Goal: Task Accomplishment & Management: Manage account settings

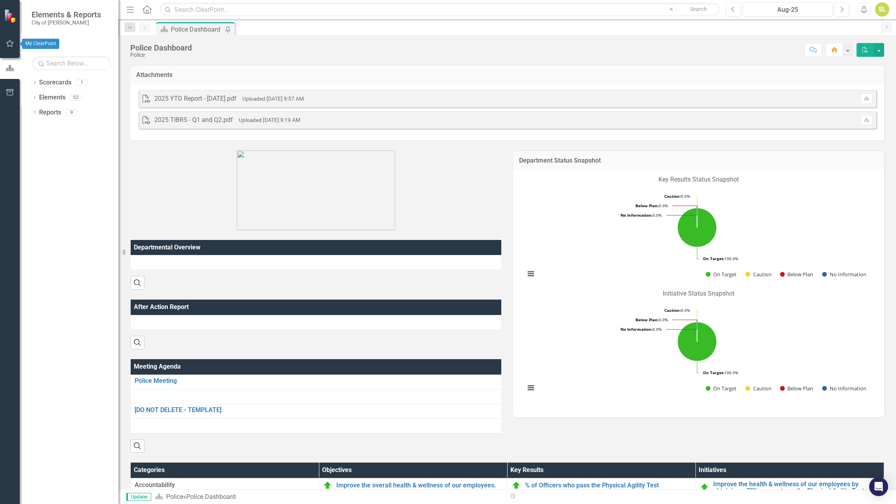
click at [15, 44] on button "button" at bounding box center [10, 44] width 18 height 17
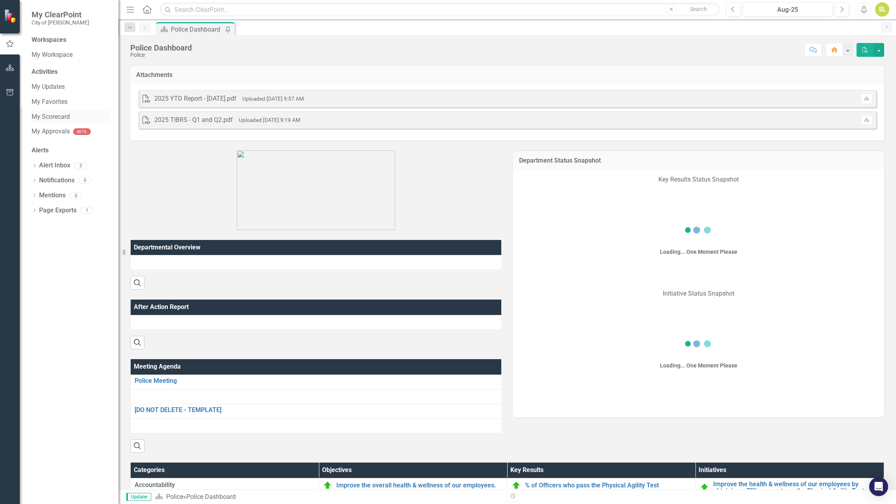
click at [62, 117] on link "My Scorecard" at bounding box center [71, 117] width 79 height 9
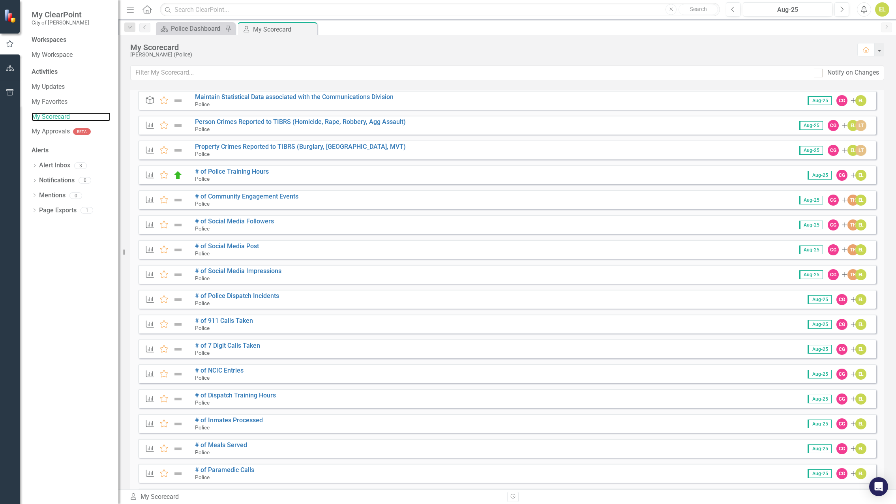
scroll to position [39, 0]
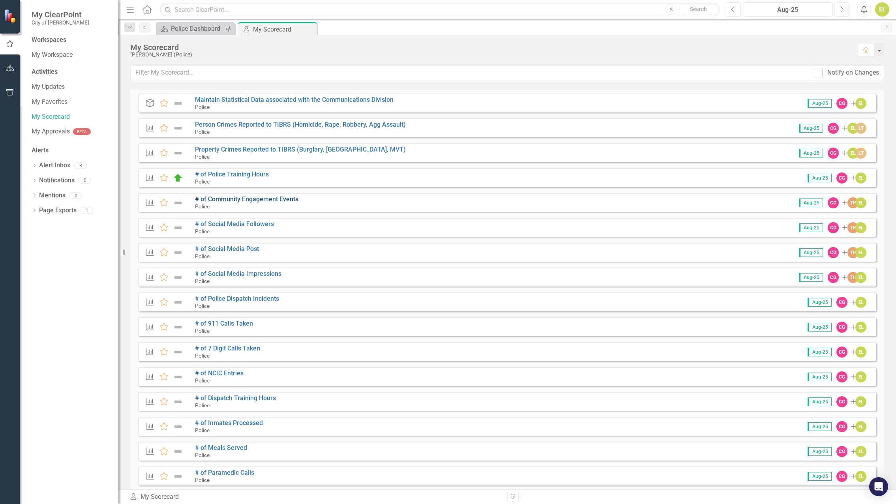
click at [223, 199] on link "# of Community Engagement Events" at bounding box center [246, 199] width 103 height 8
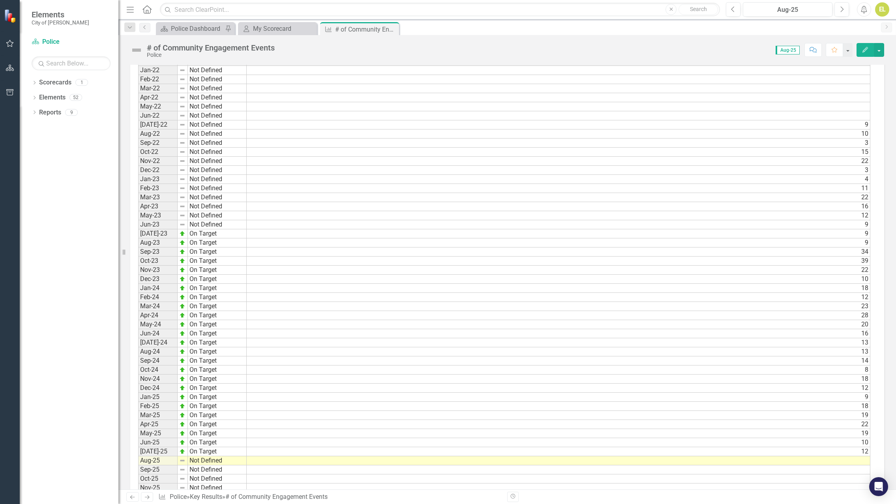
scroll to position [528, 0]
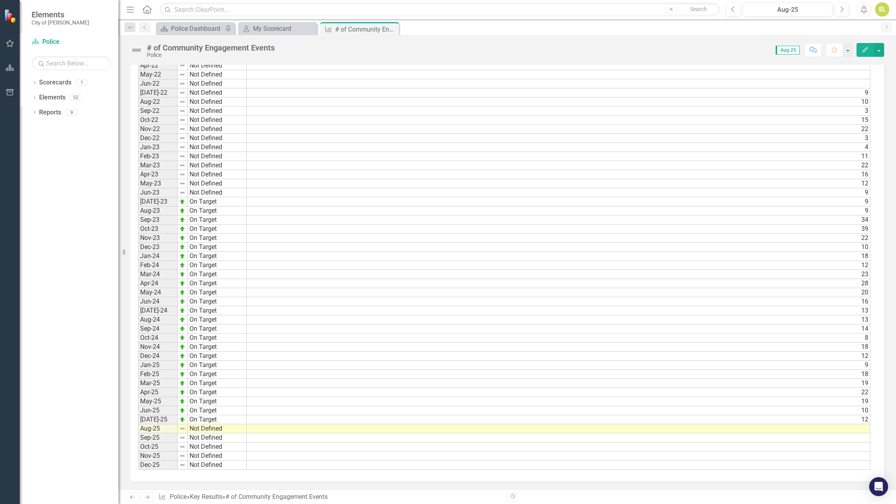
click at [856, 430] on td at bounding box center [559, 428] width 624 height 9
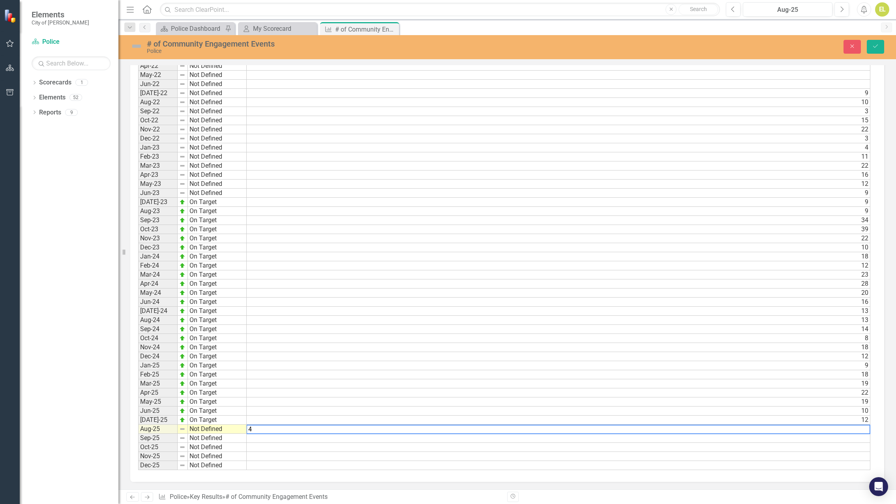
type textarea "4"
click at [204, 431] on td "Not Defined" at bounding box center [217, 429] width 59 height 9
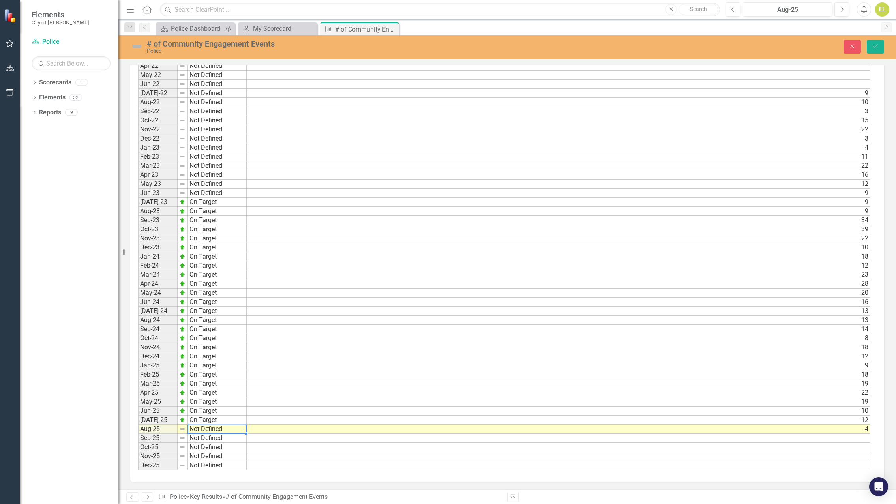
click at [204, 431] on td "Not Defined" at bounding box center [217, 429] width 59 height 9
type textarea "On Target"
click at [199, 389] on div "Period Status Actual Jan-22 Not Defined Feb-22 Not Defined Mar-22 Not Defined A…" at bounding box center [504, 248] width 732 height 446
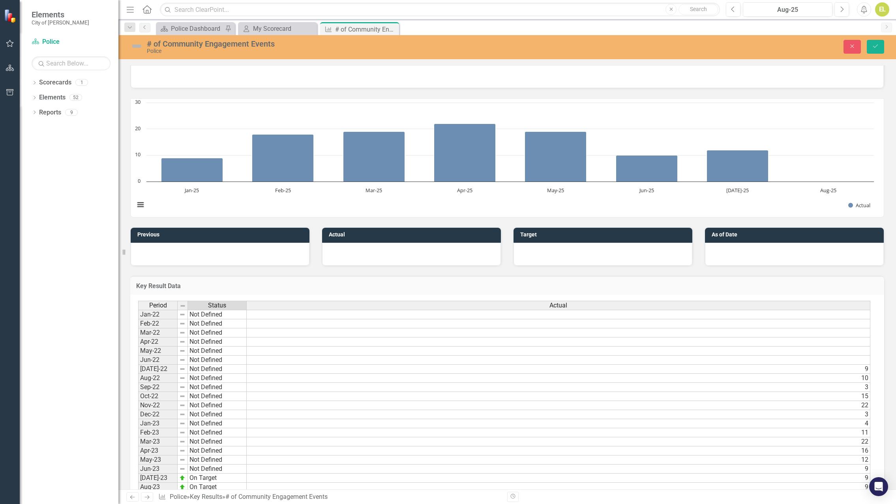
scroll to position [212, 0]
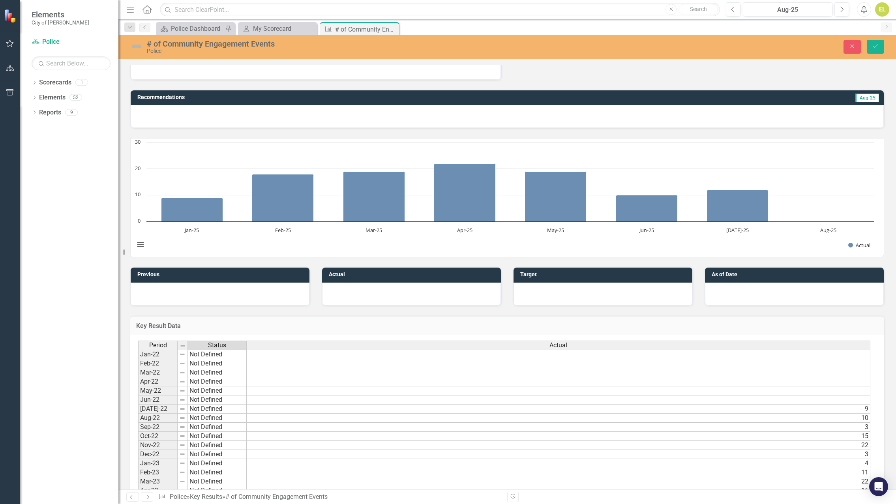
click at [138, 47] on img at bounding box center [136, 46] width 13 height 13
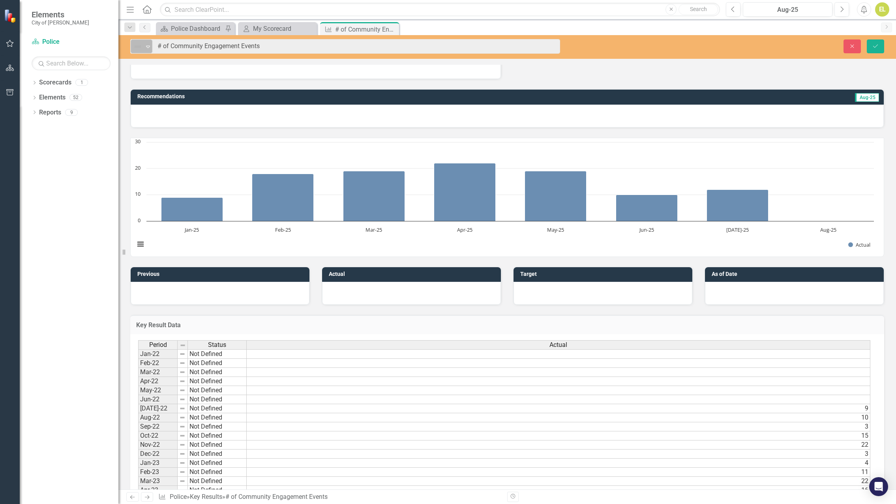
click at [150, 49] on icon "Expand" at bounding box center [148, 46] width 8 height 6
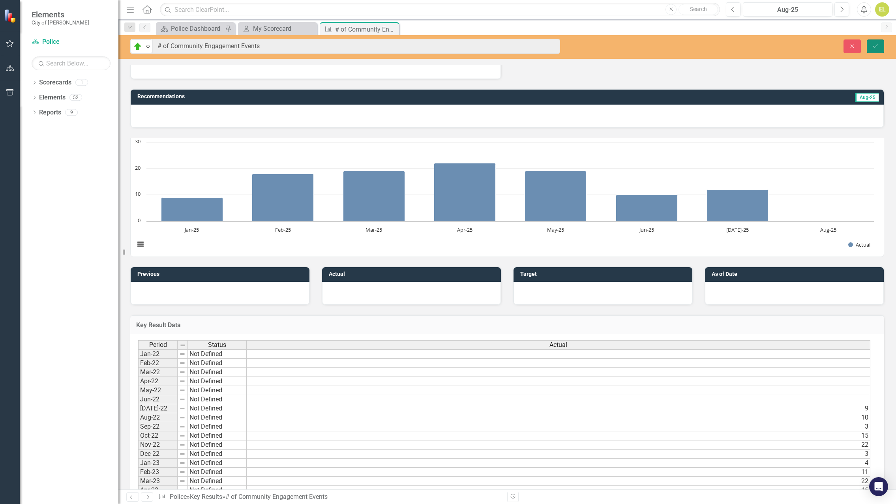
click at [874, 48] on icon "Save" at bounding box center [875, 46] width 7 height 6
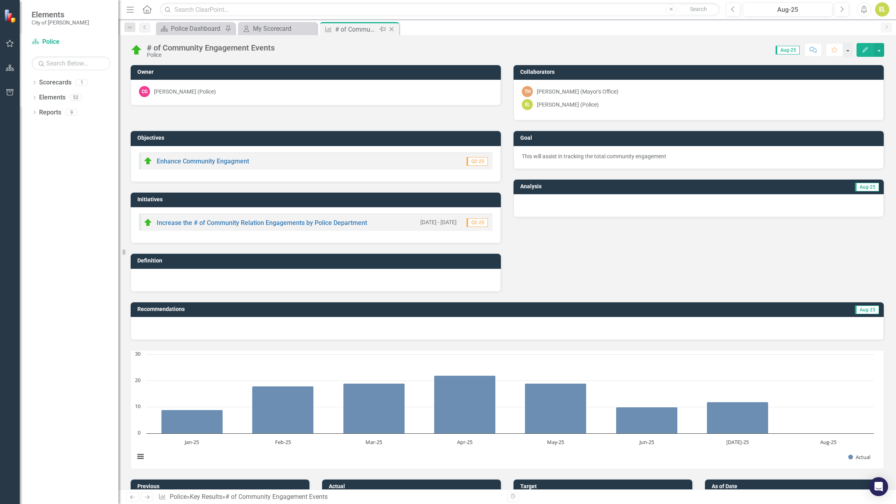
click at [392, 28] on icon "Close" at bounding box center [392, 29] width 8 height 6
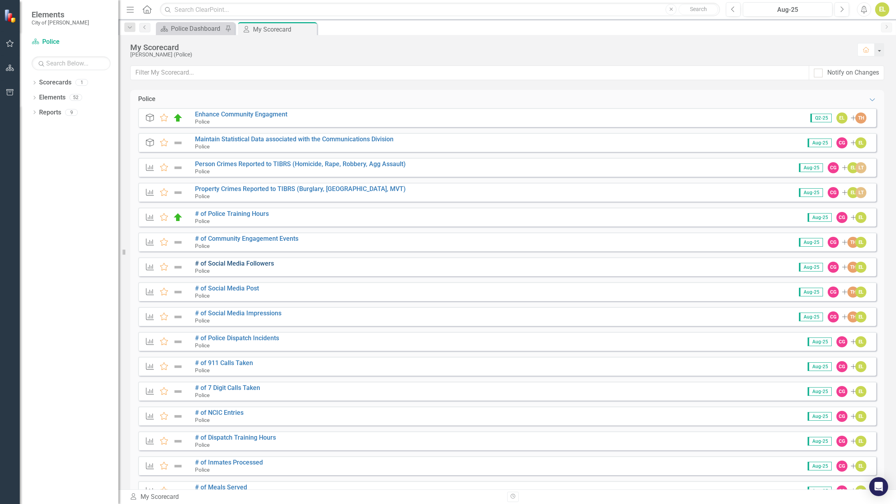
click at [212, 264] on link "# of Social Media Followers" at bounding box center [234, 264] width 79 height 8
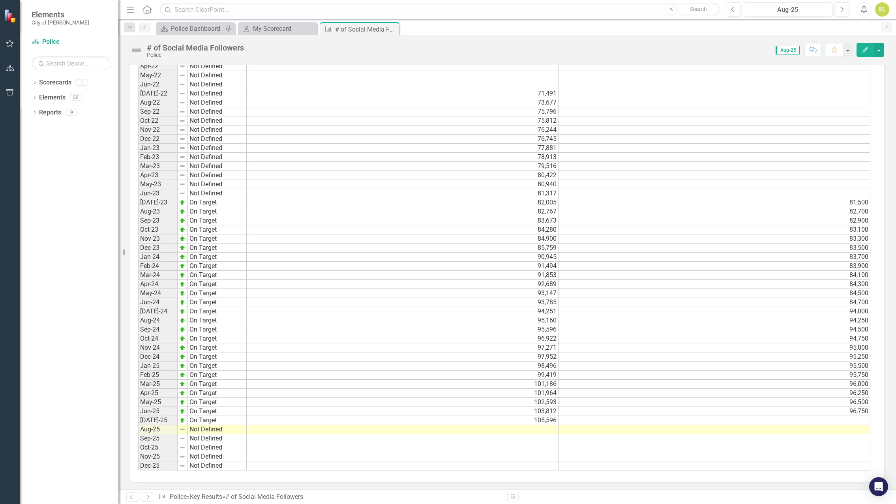
scroll to position [528, 0]
click at [548, 429] on td at bounding box center [403, 428] width 312 height 9
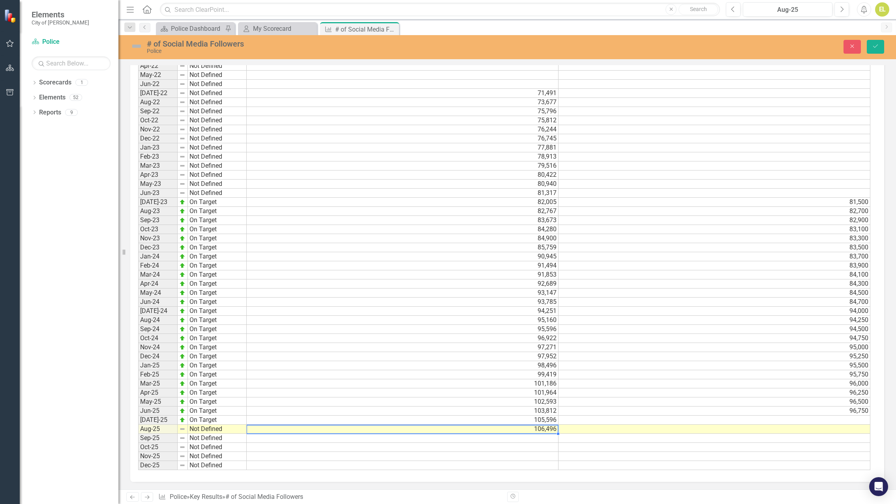
click at [201, 426] on td "Not Defined" at bounding box center [217, 429] width 59 height 9
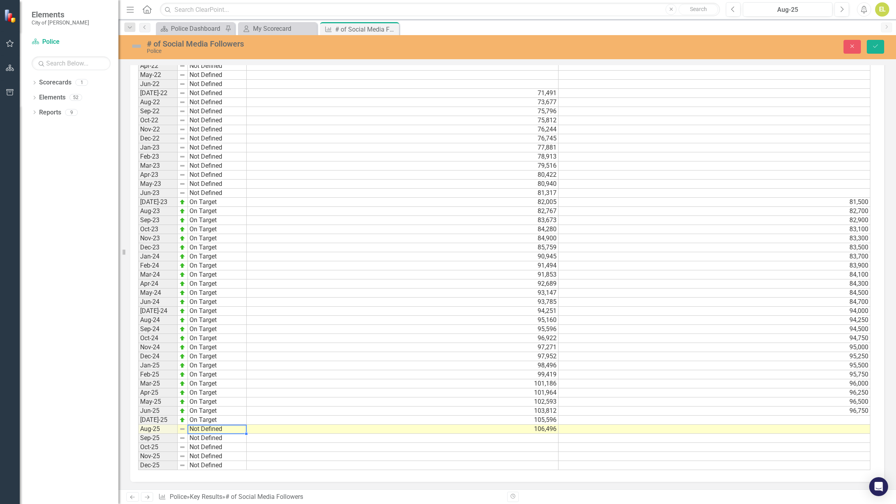
click at [201, 426] on td "Not Defined" at bounding box center [217, 429] width 59 height 9
click at [199, 392] on div "Period Status Actual Target Jan-22 Not Defined Feb-22 Not Defined Mar-22 Not De…" at bounding box center [504, 248] width 732 height 446
click at [137, 48] on img at bounding box center [136, 46] width 13 height 13
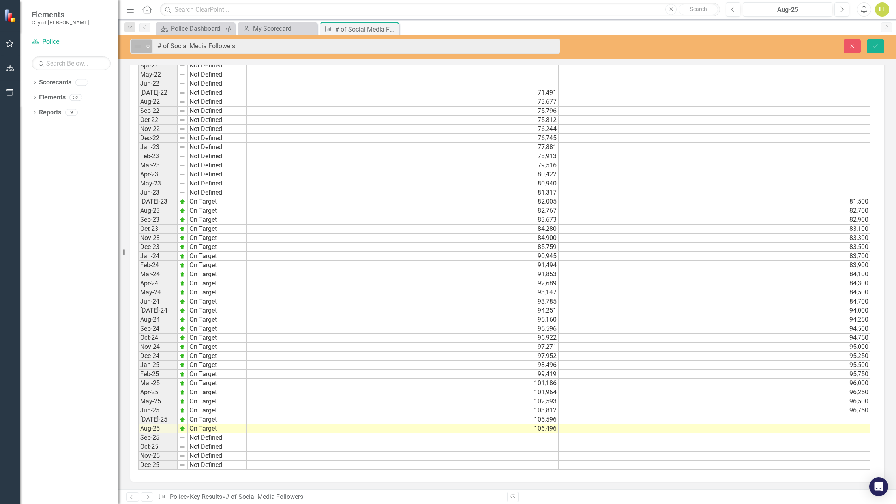
click at [148, 44] on icon "Expand" at bounding box center [148, 46] width 8 height 6
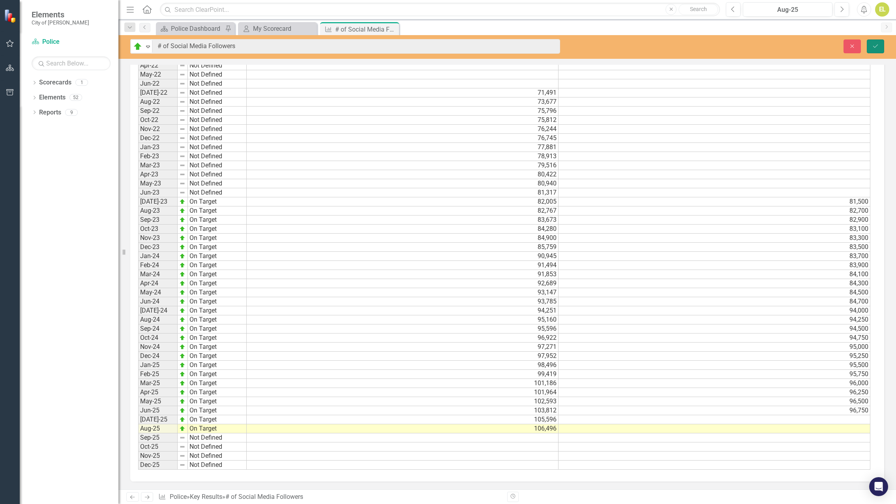
click at [877, 44] on icon "Save" at bounding box center [875, 46] width 7 height 6
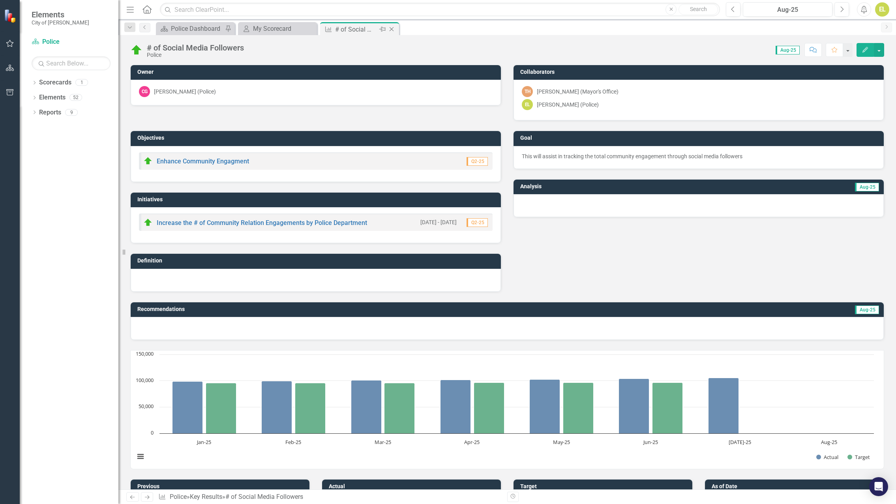
click at [392, 28] on icon "Close" at bounding box center [392, 29] width 8 height 6
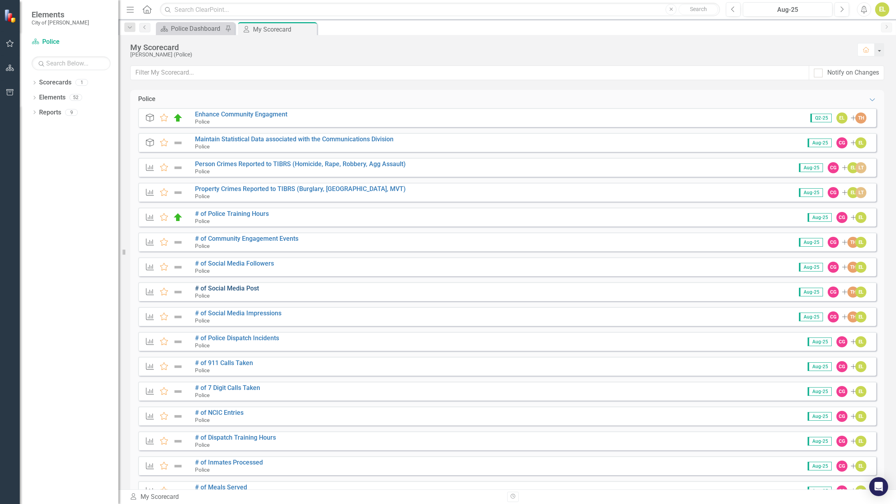
click at [244, 287] on link "# of Social Media Post" at bounding box center [227, 289] width 64 height 8
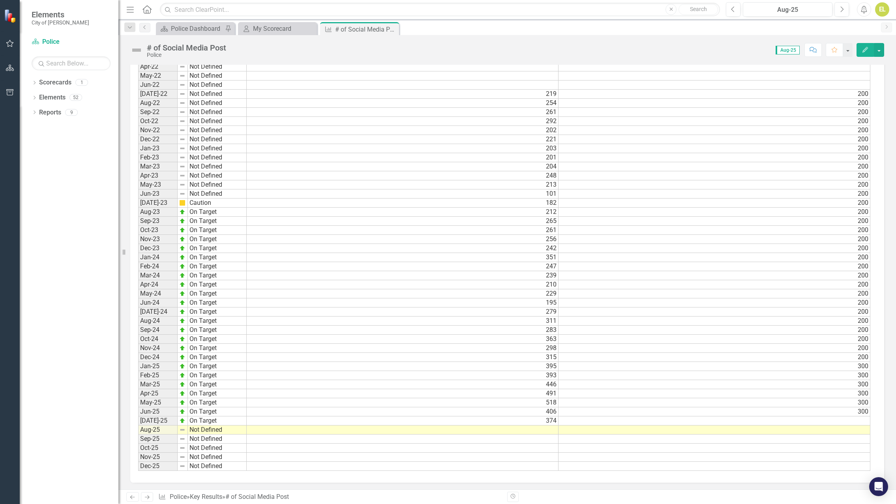
scroll to position [528, 0]
click at [551, 427] on td at bounding box center [403, 428] width 312 height 9
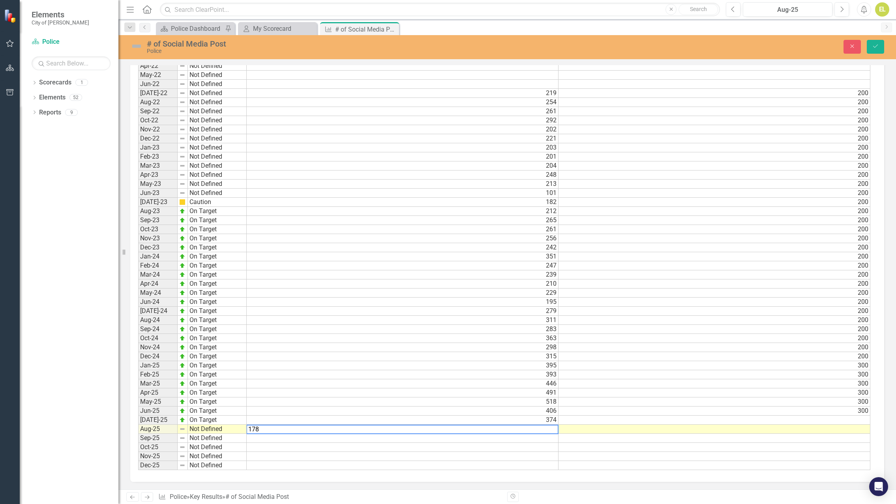
type textarea "178"
click at [222, 428] on td "Not Defined" at bounding box center [217, 429] width 59 height 9
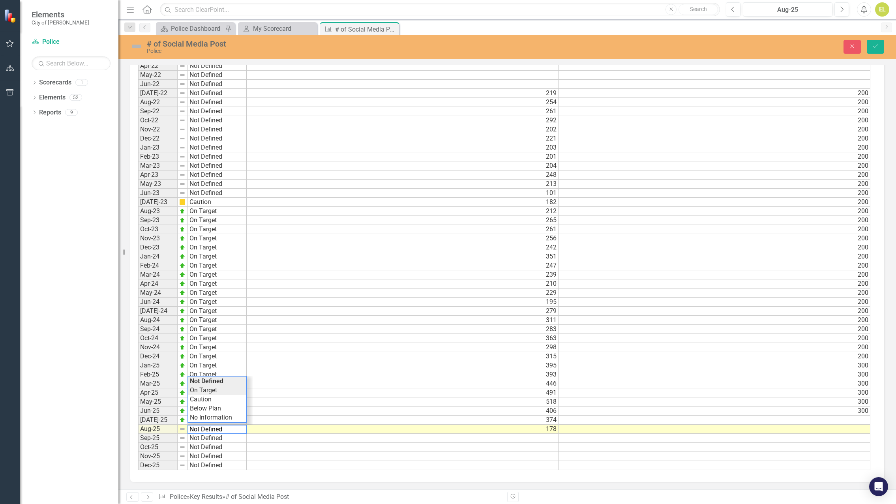
click at [207, 391] on div "Period Status Actual Target Jan-22 Not Defined Feb-22 Not Defined Mar-22 Not De…" at bounding box center [504, 248] width 732 height 446
click at [138, 47] on img at bounding box center [136, 46] width 13 height 13
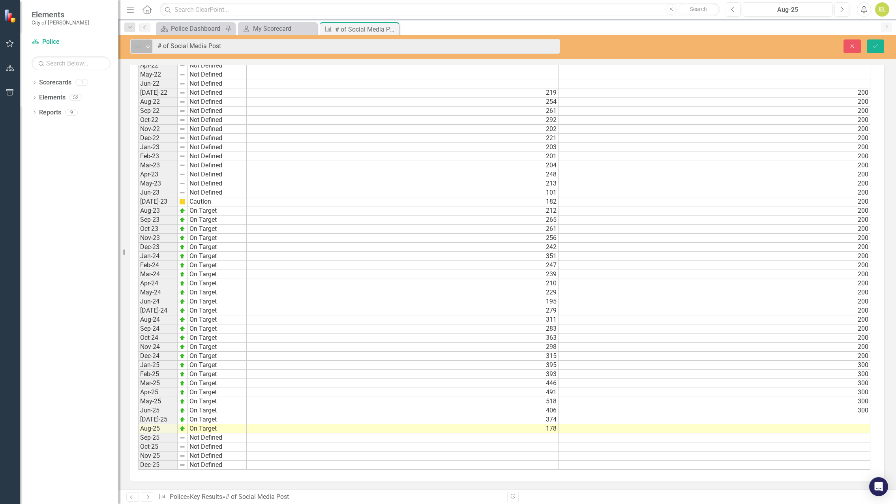
click at [150, 46] on icon "Expand" at bounding box center [148, 46] width 8 height 6
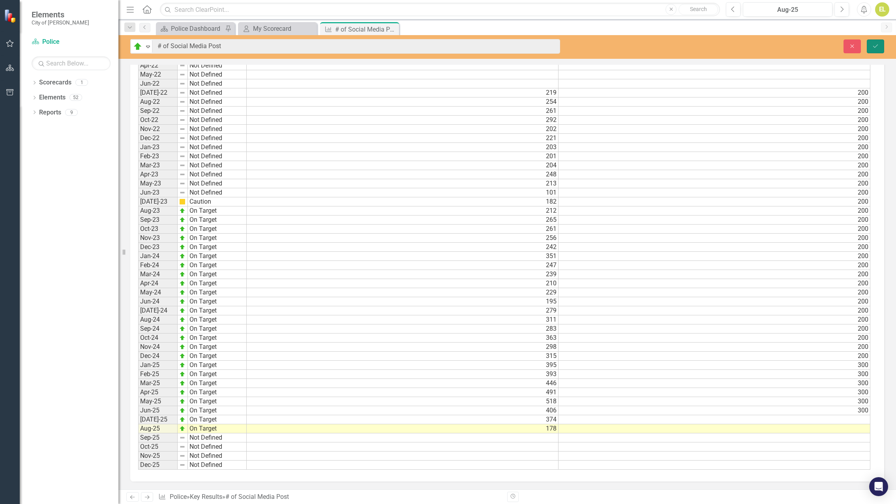
click at [879, 46] on icon "Save" at bounding box center [875, 46] width 7 height 6
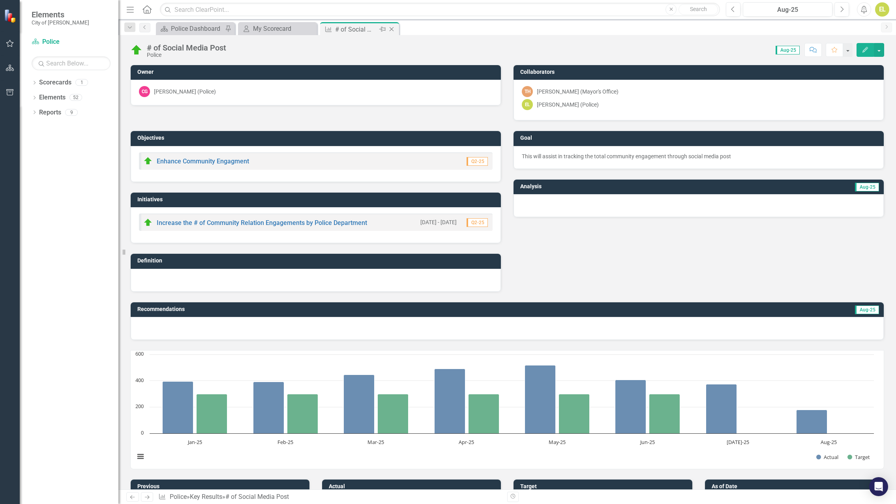
click at [392, 29] on icon "Close" at bounding box center [392, 29] width 8 height 6
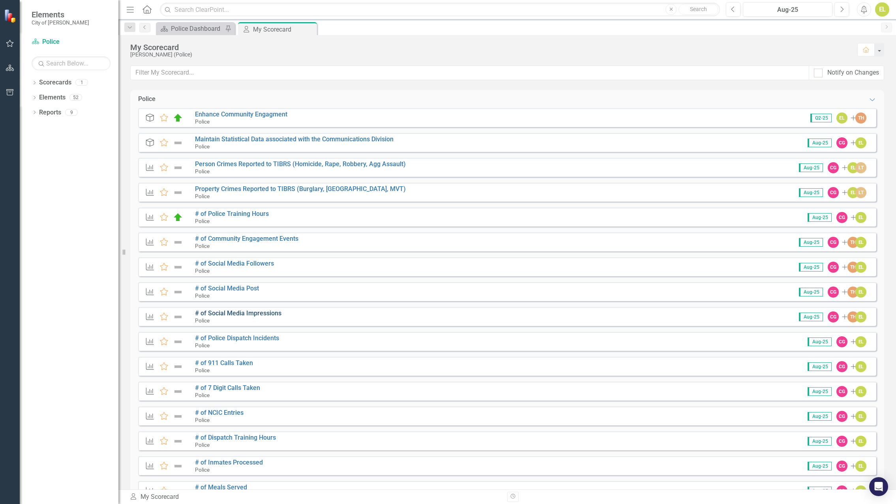
click at [259, 311] on link "# of Social Media Impressions" at bounding box center [238, 314] width 86 height 8
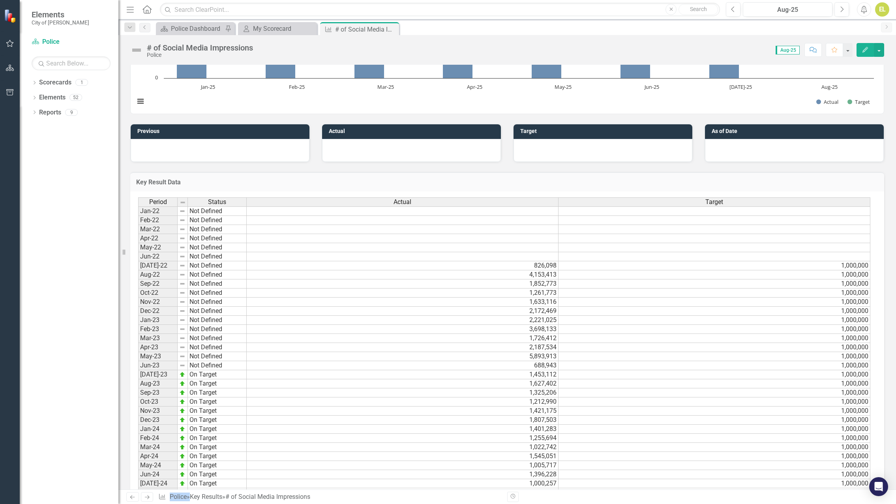
scroll to position [528, 0]
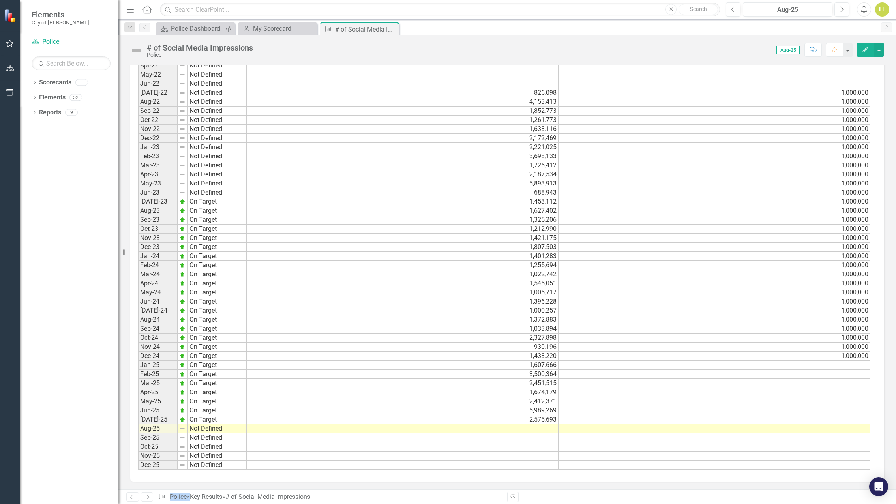
click at [546, 430] on td at bounding box center [403, 428] width 312 height 9
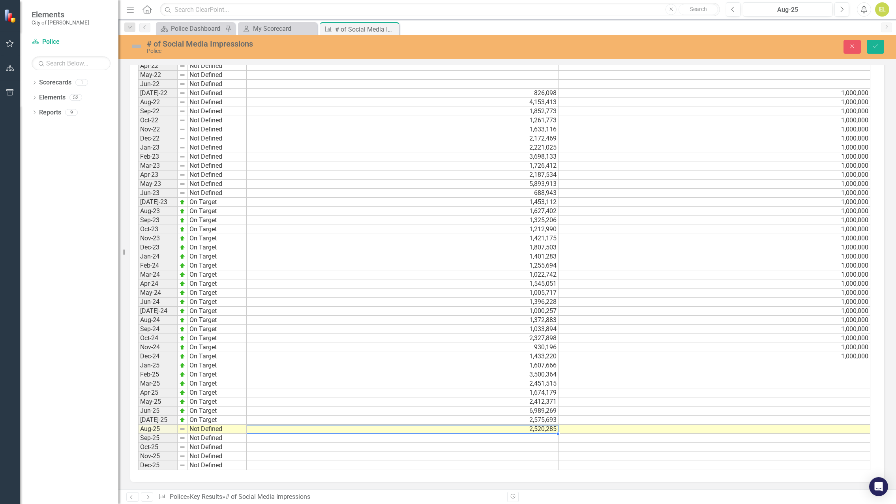
click at [209, 428] on td "Not Defined" at bounding box center [217, 429] width 59 height 9
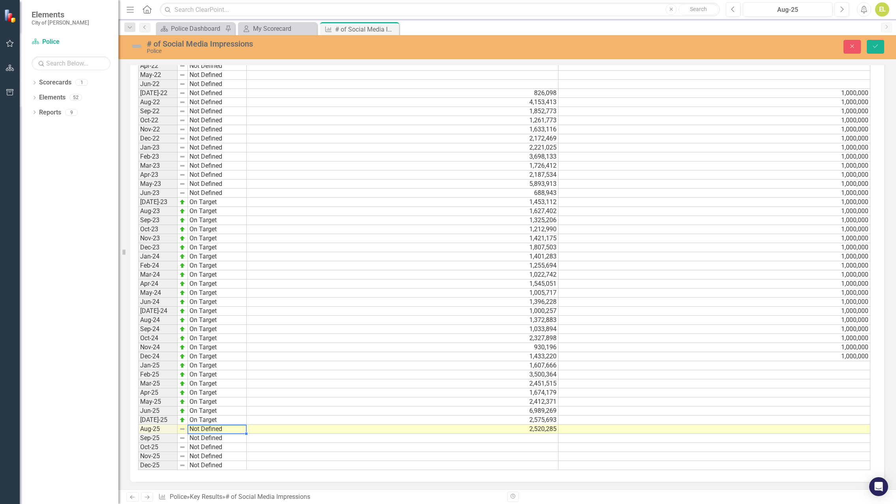
click at [209, 428] on td "Not Defined" at bounding box center [217, 429] width 59 height 9
click at [200, 389] on div "Period Status Actual Target Jan-22 Not Defined Feb-22 Not Defined Mar-22 Not De…" at bounding box center [504, 248] width 732 height 446
click at [137, 42] on img at bounding box center [136, 46] width 13 height 13
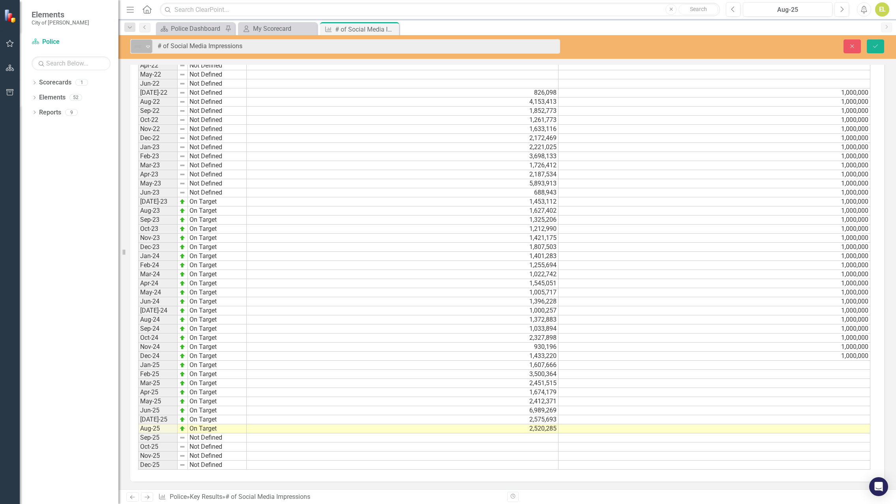
click at [148, 44] on icon "Expand" at bounding box center [148, 46] width 8 height 6
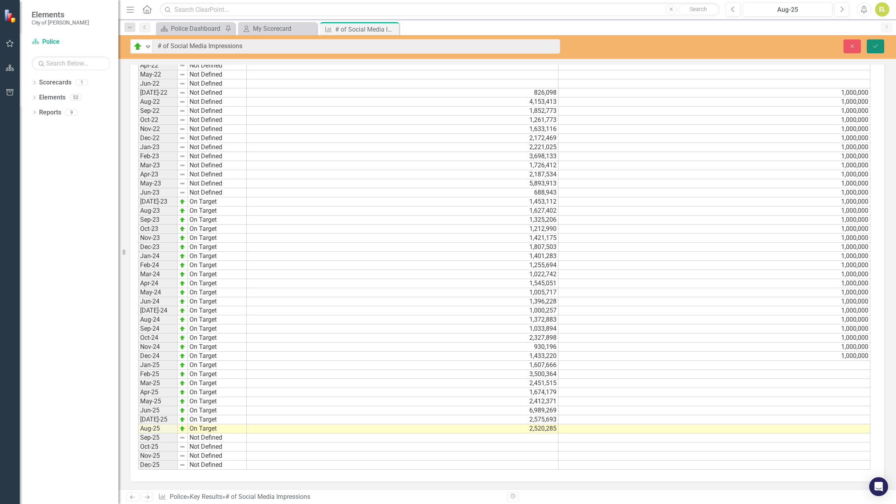
click at [880, 43] on button "Save" at bounding box center [875, 46] width 17 height 14
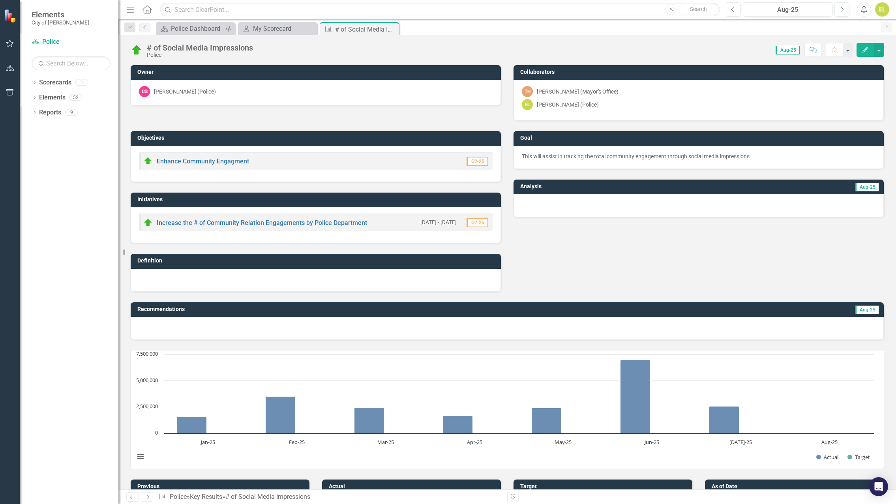
click at [0, 0] on icon at bounding box center [0, 0] width 0 height 0
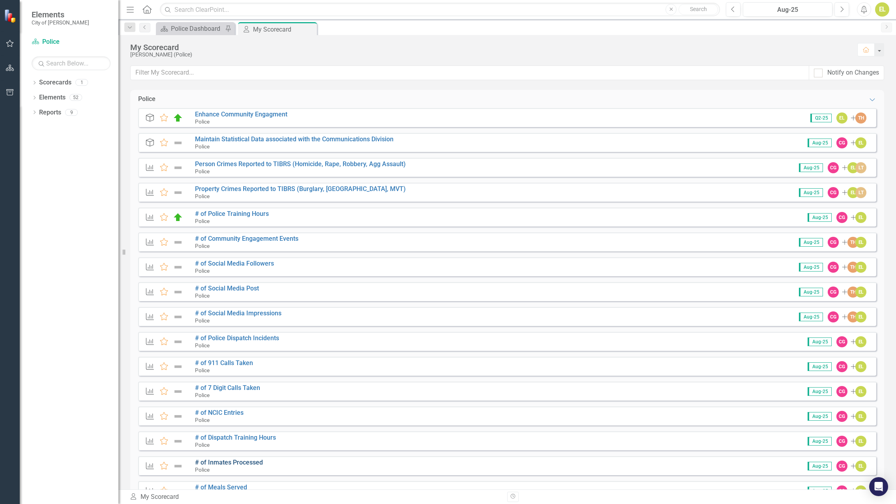
click at [215, 465] on link "# of Inmates Processed" at bounding box center [229, 463] width 68 height 8
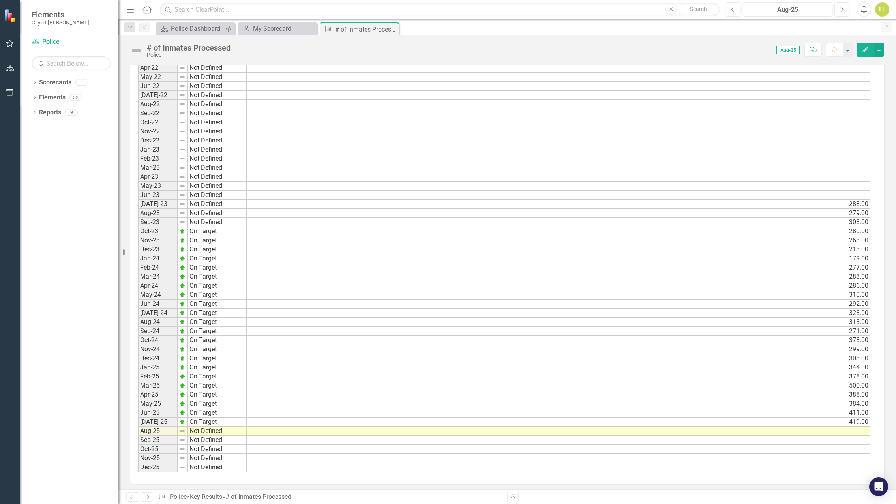
scroll to position [502, 0]
click at [851, 428] on td at bounding box center [559, 428] width 624 height 9
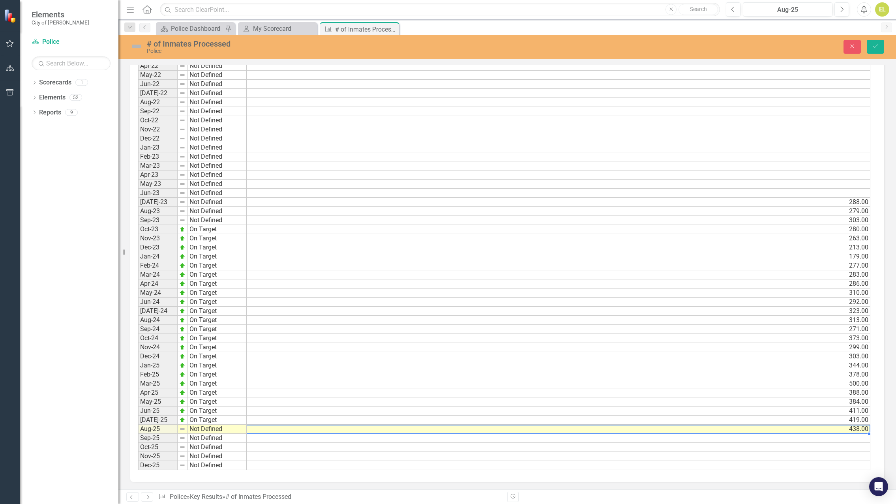
click at [203, 431] on td "Not Defined" at bounding box center [217, 429] width 59 height 9
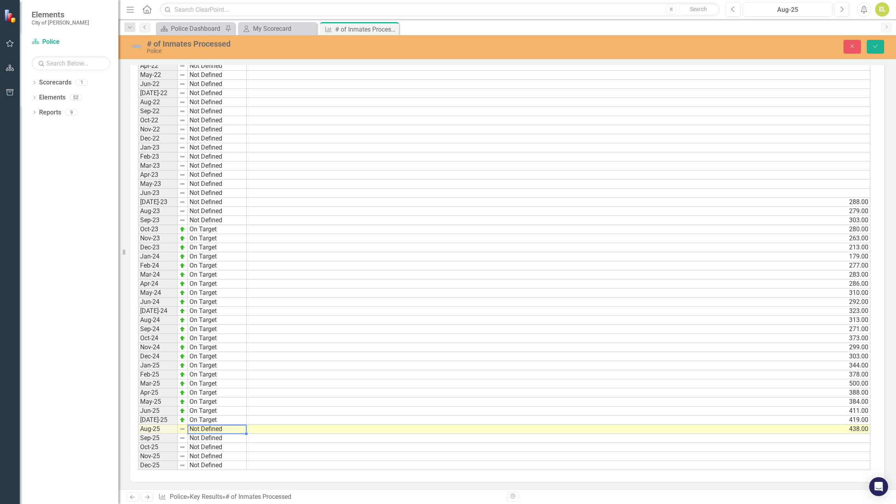
click at [203, 431] on td "Not Defined" at bounding box center [217, 429] width 59 height 9
click at [211, 390] on div "Period Status Actual Jan-22 Not Defined Feb-22 Not Defined Mar-22 Not Defined A…" at bounding box center [504, 248] width 732 height 446
click at [133, 44] on img at bounding box center [136, 46] width 13 height 13
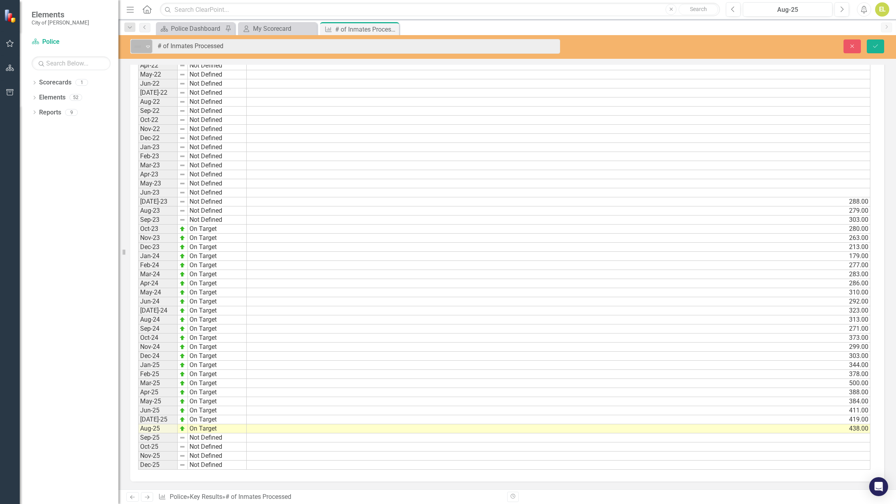
click at [150, 47] on icon "Expand" at bounding box center [148, 46] width 8 height 6
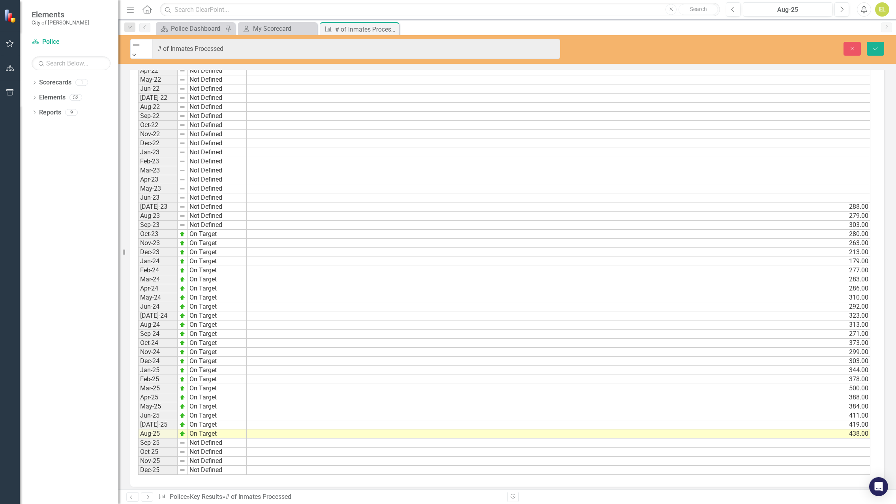
click at [875, 46] on icon "Save" at bounding box center [875, 49] width 7 height 6
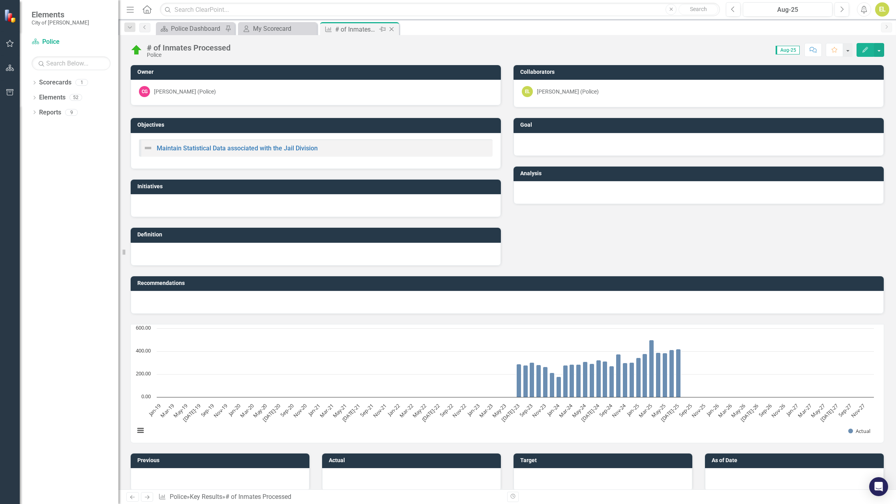
click at [393, 28] on icon "Close" at bounding box center [392, 29] width 8 height 6
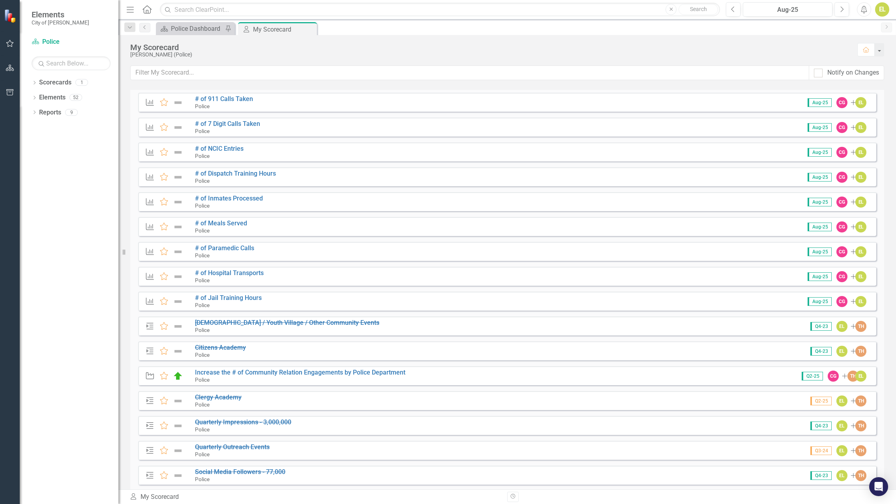
scroll to position [260, 0]
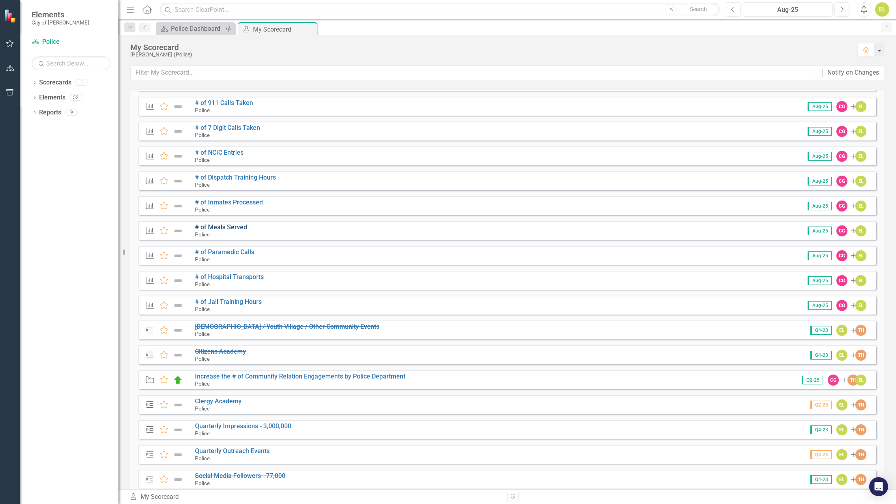
click at [236, 228] on link "# of Meals Served" at bounding box center [221, 227] width 52 height 8
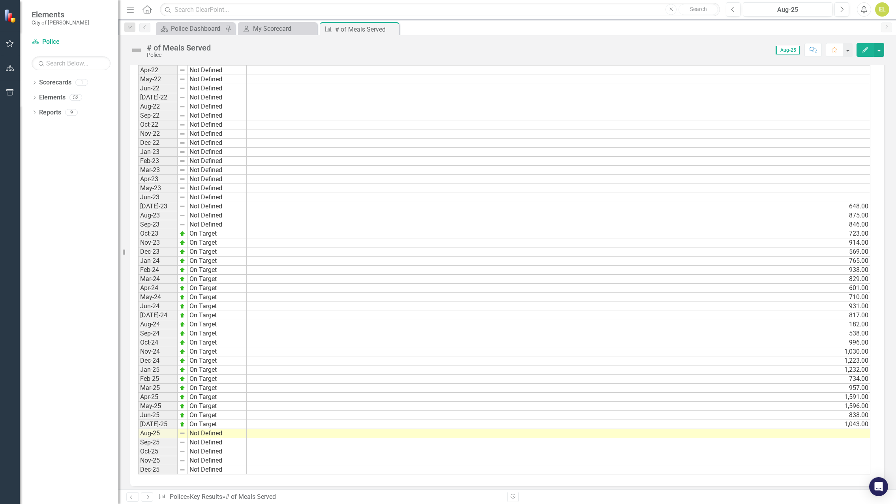
scroll to position [502, 0]
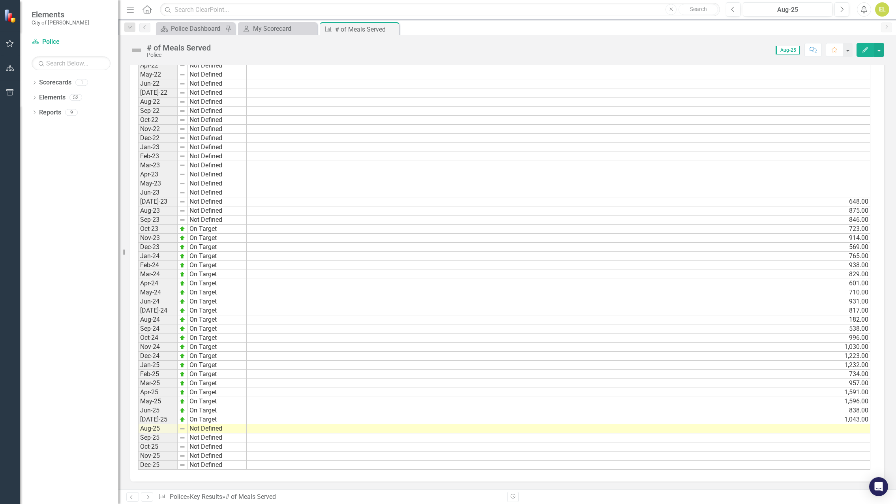
click at [843, 427] on td at bounding box center [559, 428] width 624 height 9
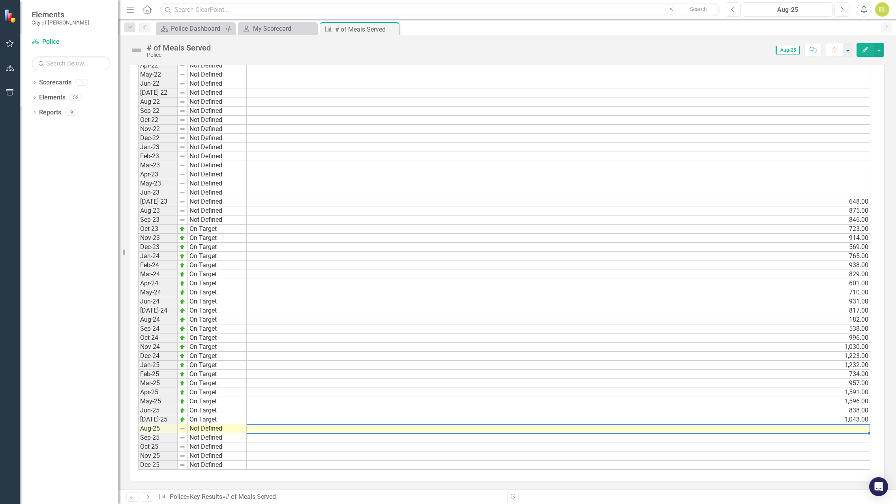
click at [843, 427] on td at bounding box center [559, 428] width 624 height 9
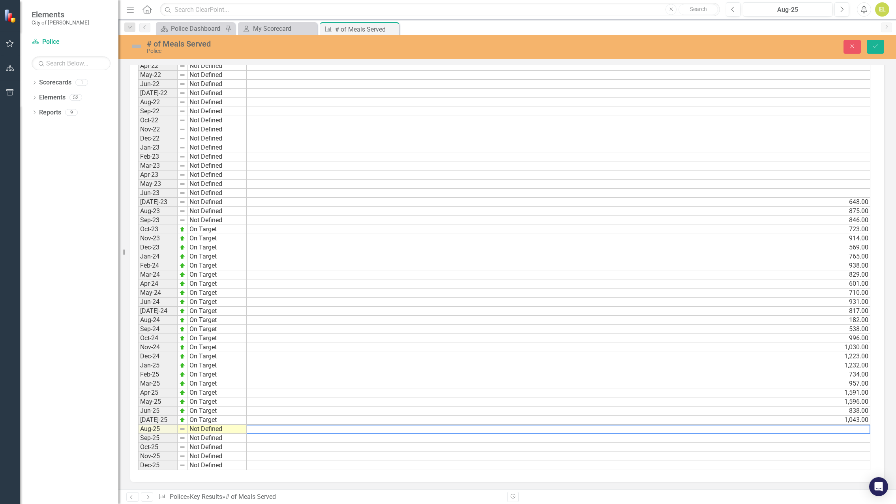
paste textarea "1,137"
click at [207, 430] on td "Not Defined" at bounding box center [217, 429] width 59 height 9
click at [181, 429] on img at bounding box center [182, 429] width 6 height 6
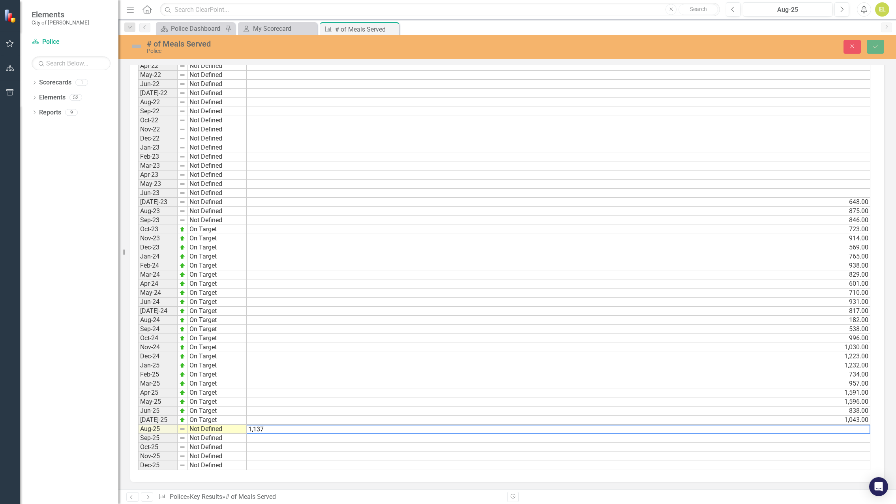
click at [417, 459] on td at bounding box center [559, 456] width 624 height 9
click at [374, 454] on td at bounding box center [559, 456] width 624 height 9
drag, startPoint x: 331, startPoint y: 437, endPoint x: 339, endPoint y: 434, distance: 8.3
click at [332, 437] on td at bounding box center [559, 438] width 624 height 9
click at [648, 454] on td at bounding box center [559, 456] width 624 height 9
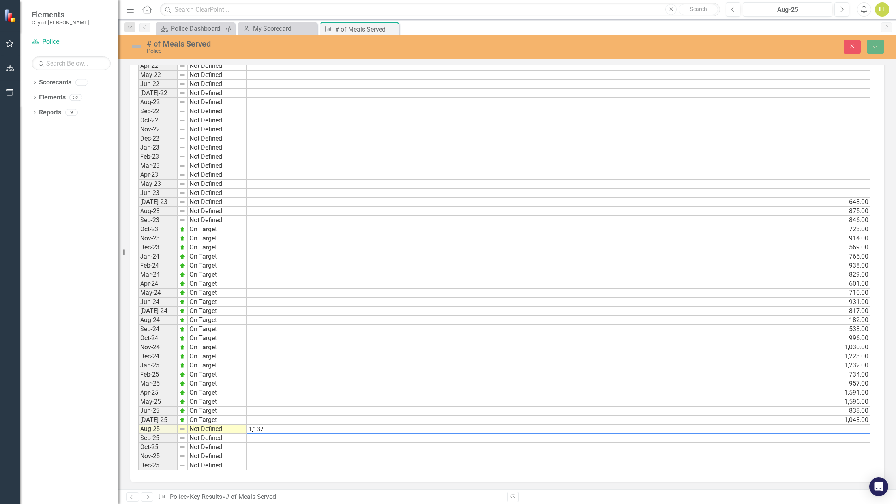
click at [854, 427] on textarea "1,137" at bounding box center [558, 429] width 624 height 9
type textarea "1"
type textarea "1137"
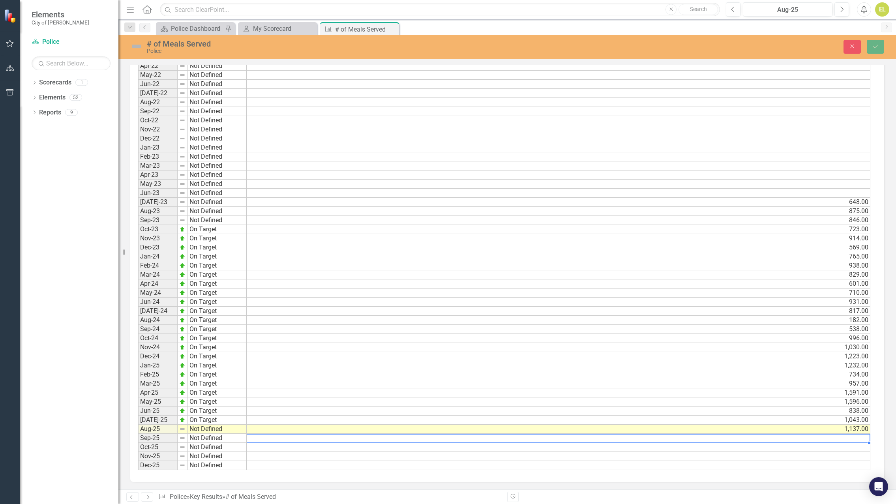
click at [187, 428] on td at bounding box center [183, 429] width 10 height 9
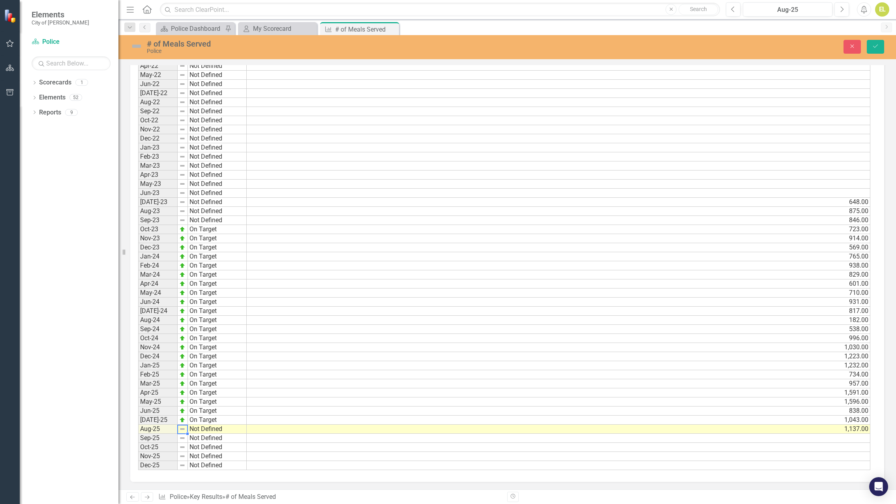
click at [187, 428] on td at bounding box center [183, 429] width 10 height 9
click at [182, 430] on img at bounding box center [182, 429] width 6 height 6
click at [199, 430] on td "Not Defined" at bounding box center [217, 429] width 59 height 9
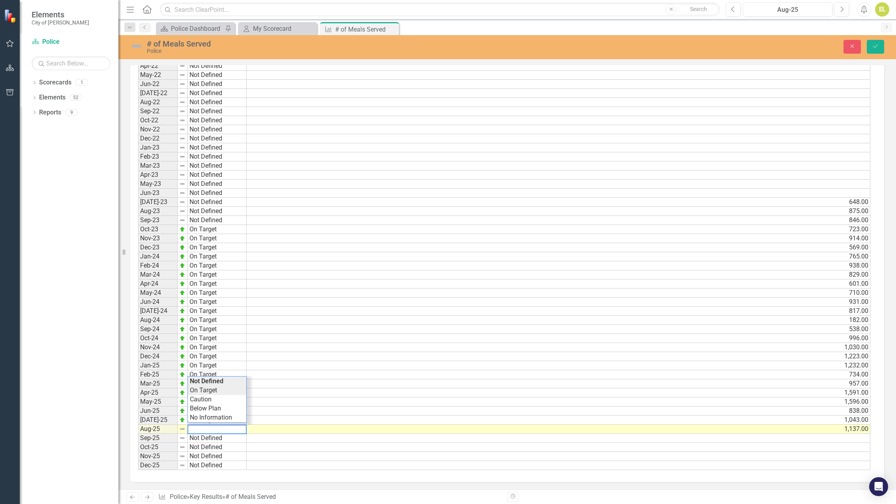
click at [210, 390] on div "Period Status Actual Jan-22 Not Defined Feb-22 Not Defined Mar-22 Not Defined A…" at bounding box center [504, 248] width 732 height 446
click at [133, 26] on icon "Dropdown" at bounding box center [129, 28] width 7 height 6
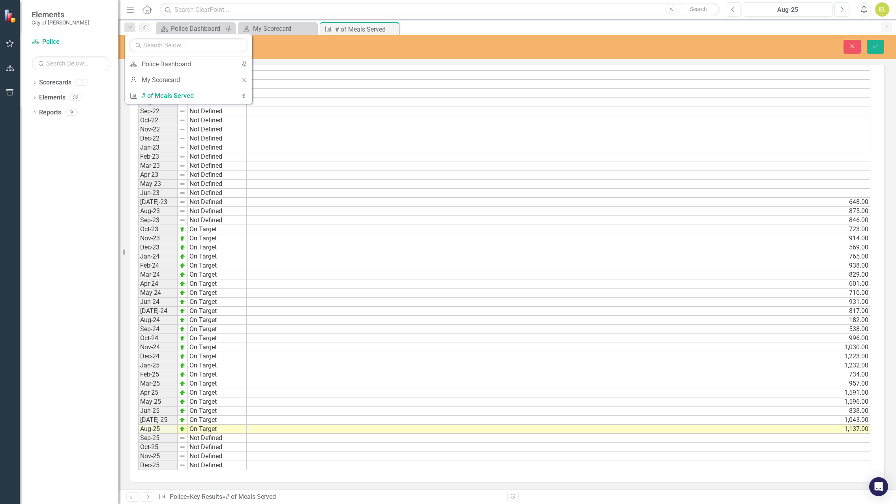
click at [147, 28] on icon "Previous" at bounding box center [145, 27] width 6 height 5
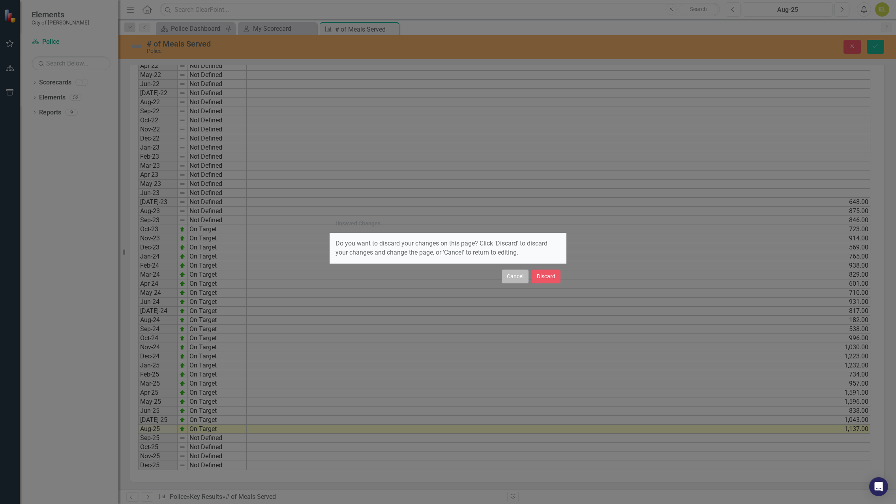
click at [524, 274] on button "Cancel" at bounding box center [515, 277] width 27 height 14
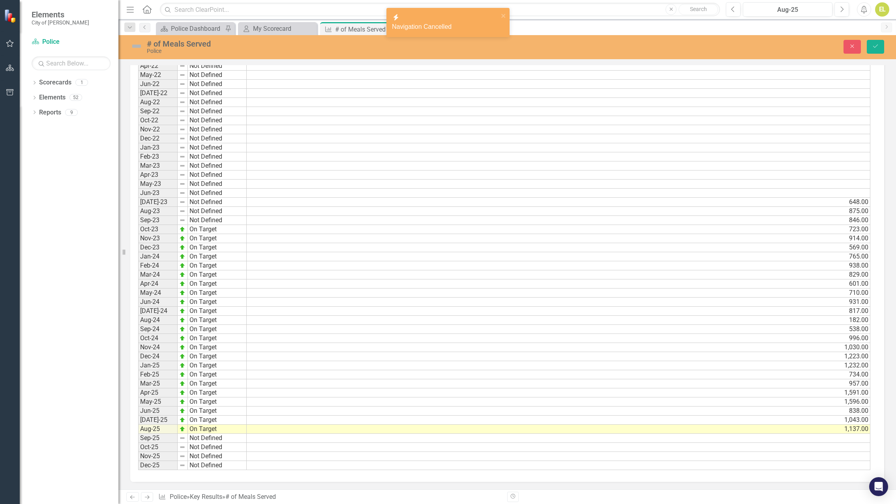
click at [140, 47] on img at bounding box center [136, 46] width 13 height 13
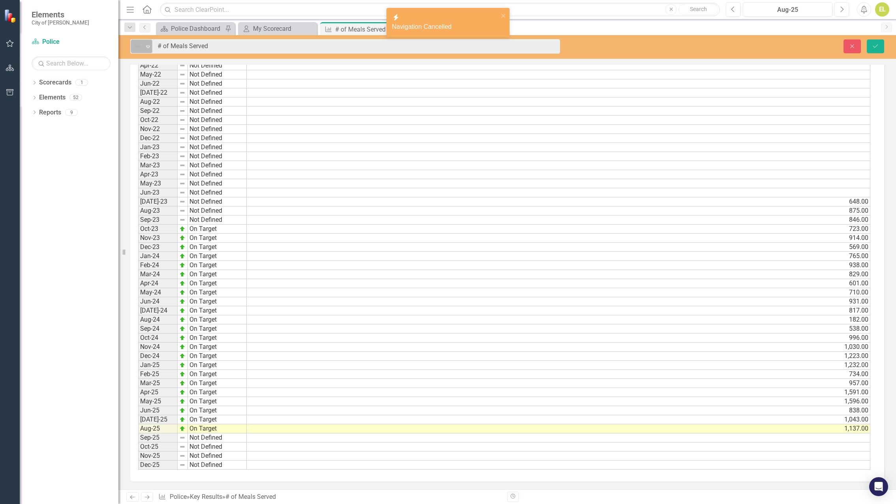
click at [151, 47] on icon "Expand" at bounding box center [148, 46] width 8 height 6
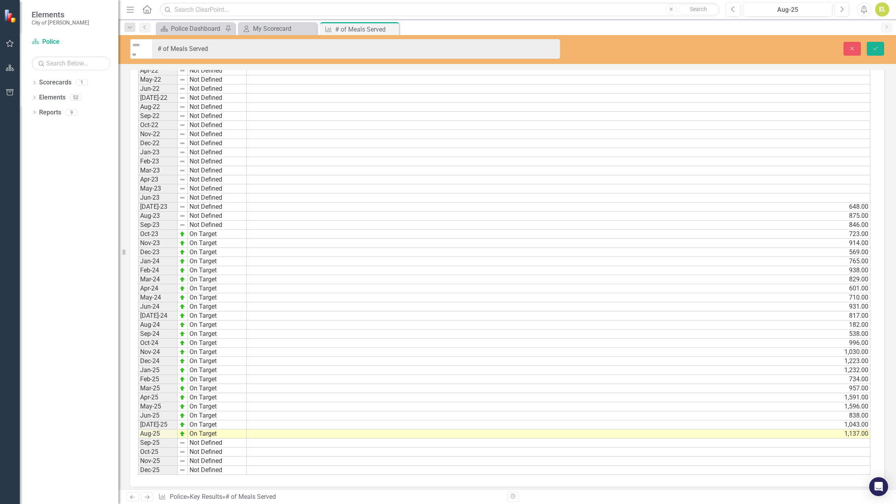
click at [874, 46] on icon "Save" at bounding box center [875, 49] width 7 height 6
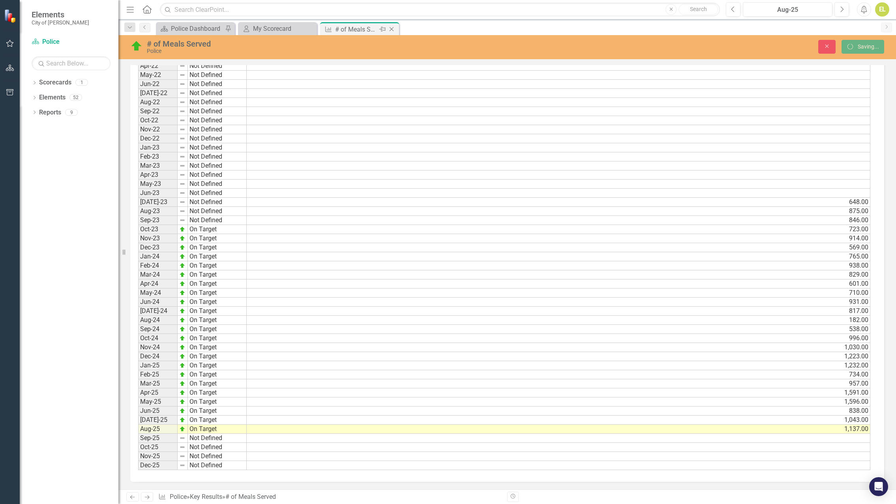
click at [392, 29] on icon "Close" at bounding box center [392, 29] width 8 height 6
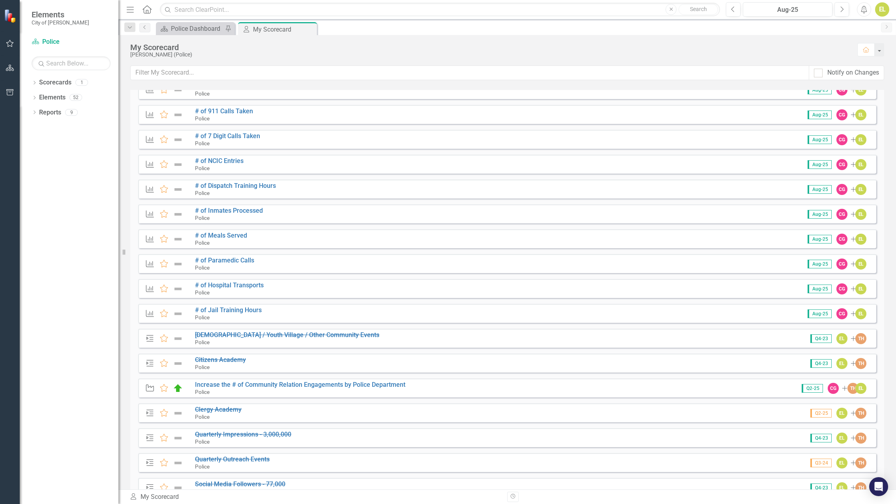
scroll to position [221, 0]
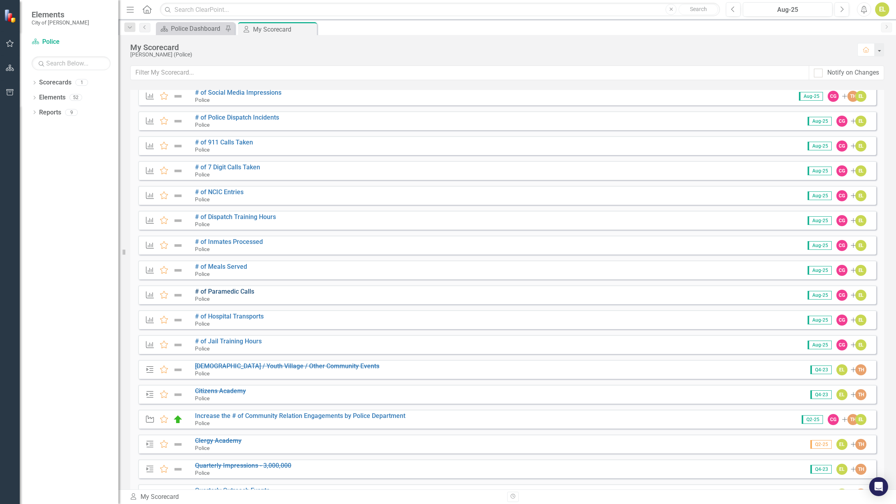
click at [235, 289] on link "# of Paramedic Calls" at bounding box center [224, 292] width 59 height 8
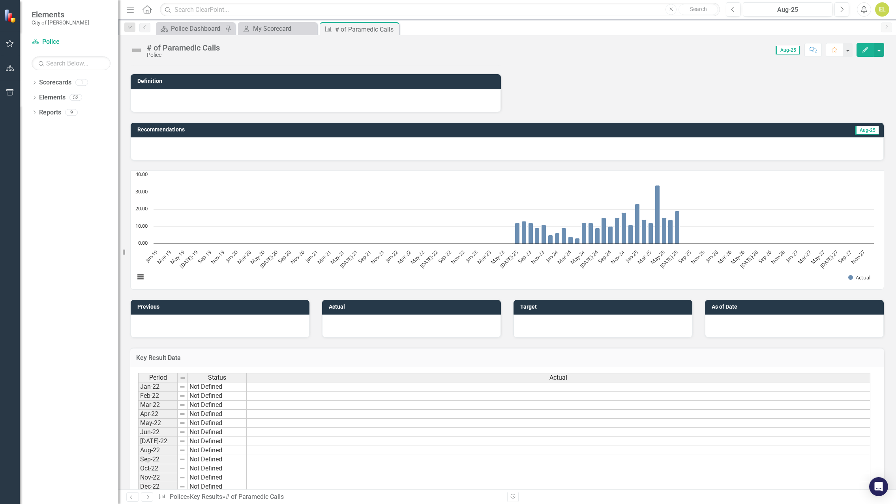
scroll to position [502, 0]
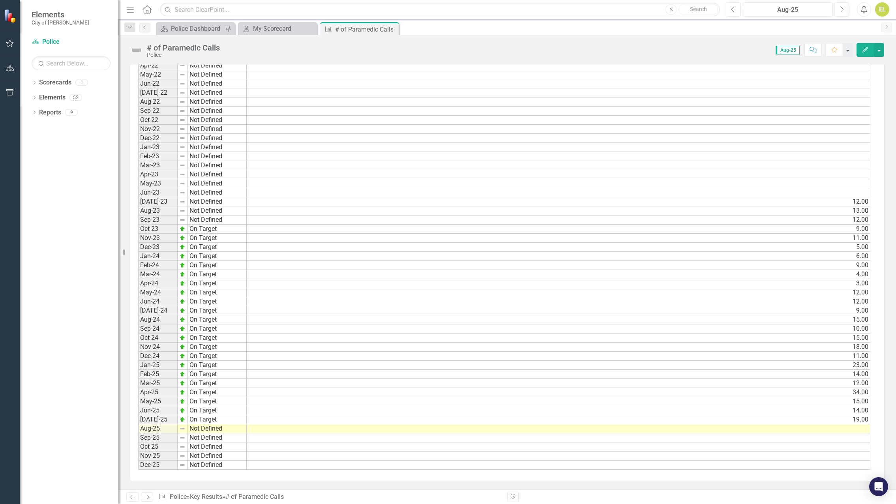
click at [860, 428] on td at bounding box center [559, 428] width 624 height 9
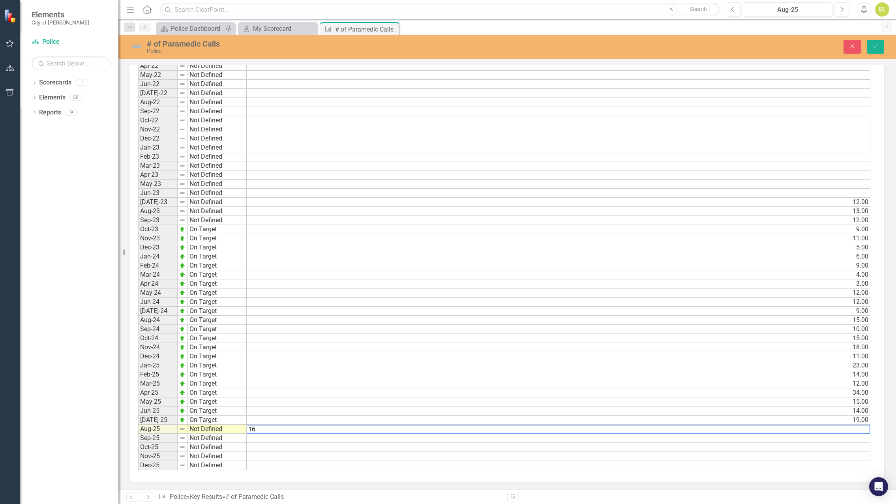
type textarea "16"
click at [138, 425] on div "Period Status Jan-22 Not Defined Feb-22 Not Defined Mar-22 Not Defined Apr-22 N…" at bounding box center [138, 247] width 0 height 445
click at [0, 0] on div at bounding box center [0, 0] width 0 height 0
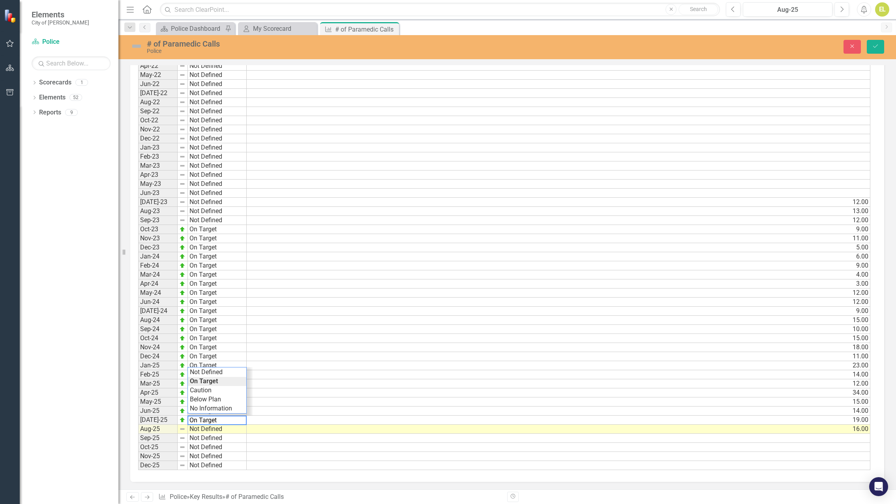
click at [206, 429] on td "Not Defined" at bounding box center [217, 429] width 59 height 9
click at [199, 394] on div "Period Status Actual Jan-22 Not Defined Feb-22 Not Defined Mar-22 Not Defined A…" at bounding box center [504, 248] width 732 height 446
click at [136, 43] on img at bounding box center [136, 46] width 13 height 13
click at [135, 43] on img at bounding box center [136, 46] width 13 height 13
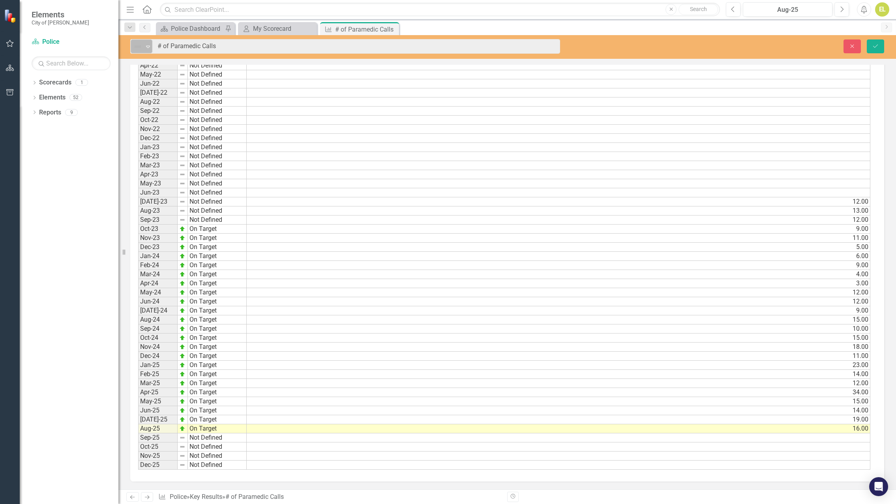
click at [150, 49] on icon "Expand" at bounding box center [148, 46] width 8 height 6
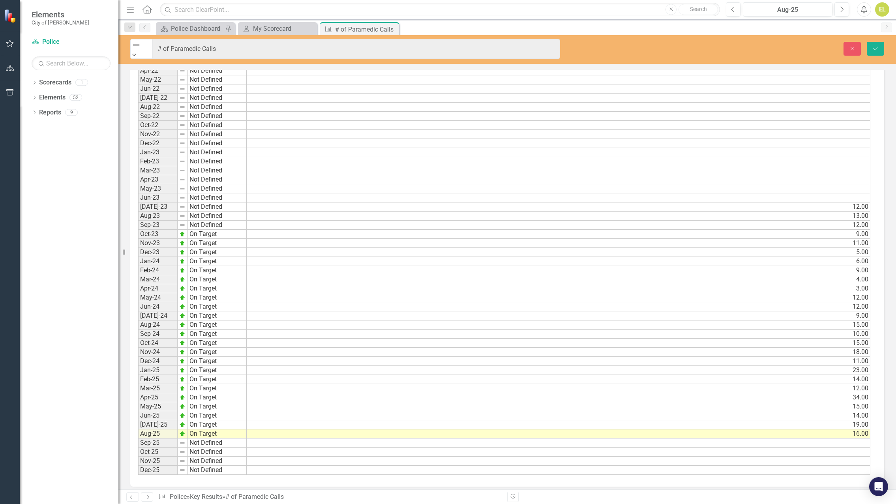
drag, startPoint x: 879, startPoint y: 46, endPoint x: 803, endPoint y: 155, distance: 132.2
click at [879, 46] on button "Save" at bounding box center [875, 49] width 17 height 14
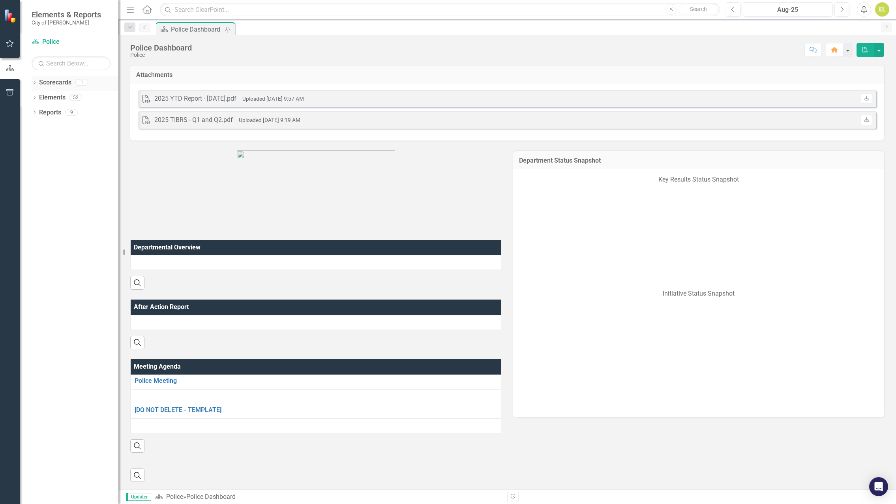
click at [49, 83] on link "Scorecards" at bounding box center [55, 82] width 32 height 9
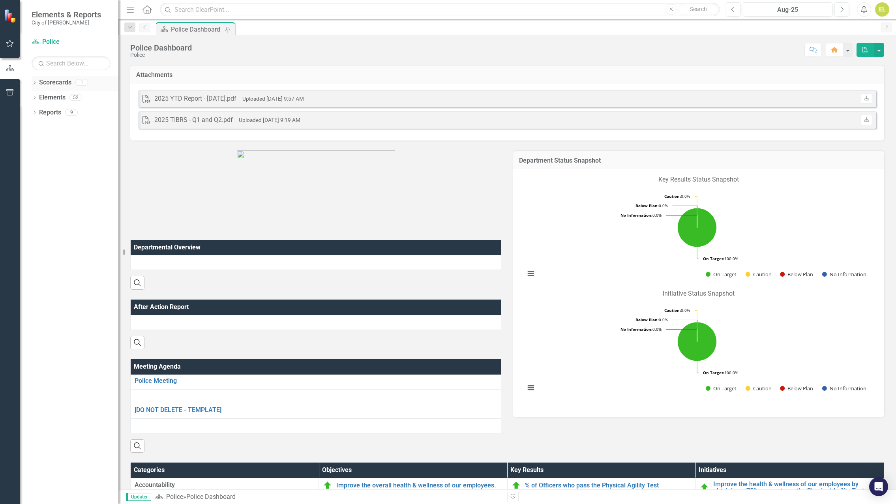
click at [51, 86] on link "Scorecards" at bounding box center [55, 82] width 32 height 9
click at [34, 82] on icon "Dropdown" at bounding box center [35, 83] width 6 height 4
click at [58, 99] on link "Police" at bounding box center [80, 97] width 75 height 9
click at [56, 96] on link "Police" at bounding box center [80, 97] width 75 height 9
click at [9, 86] on button "button" at bounding box center [10, 92] width 18 height 17
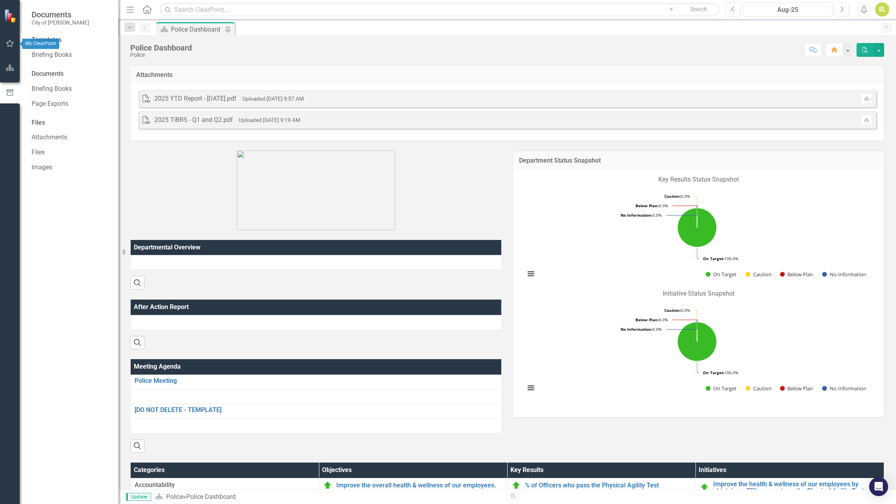
click at [10, 40] on button "button" at bounding box center [10, 44] width 18 height 17
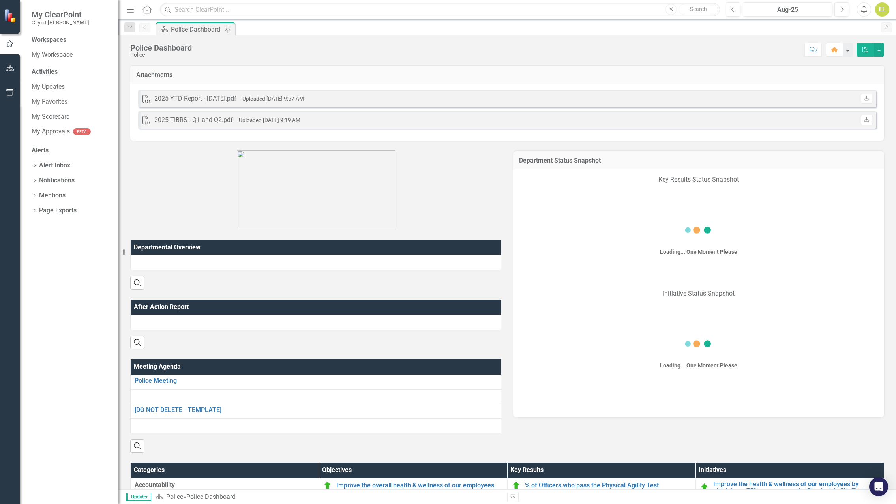
click at [54, 114] on div "Workspaces My Workspace Activities My Updates My Favorites My Scorecard My Appr…" at bounding box center [69, 270] width 99 height 469
click at [54, 114] on link "My Scorecard" at bounding box center [71, 117] width 79 height 9
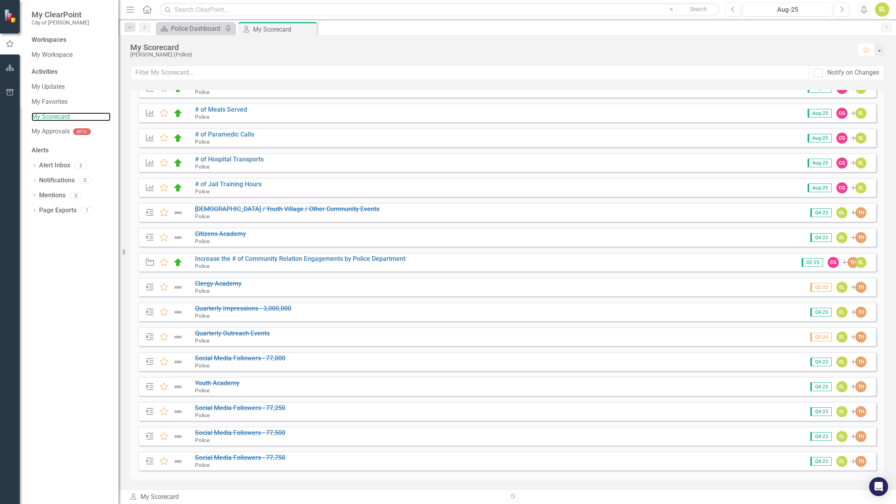
scroll to position [379, 0]
